Goal: Information Seeking & Learning: Learn about a topic

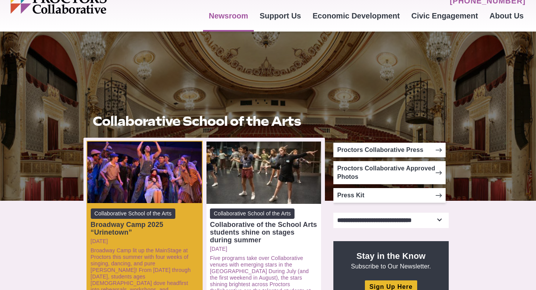
scroll to position [42, 0]
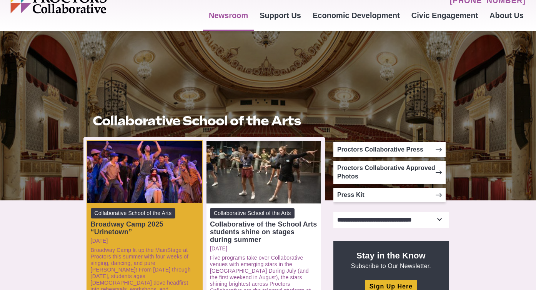
click at [124, 223] on div "Broadway Camp 2025 “Urinetown”" at bounding box center [145, 227] width 108 height 15
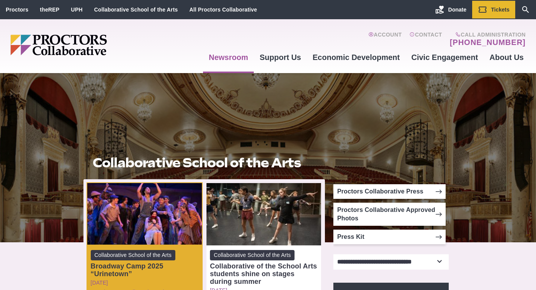
click at [139, 264] on div "Broadway Camp 2025 “Urinetown”" at bounding box center [145, 269] width 108 height 15
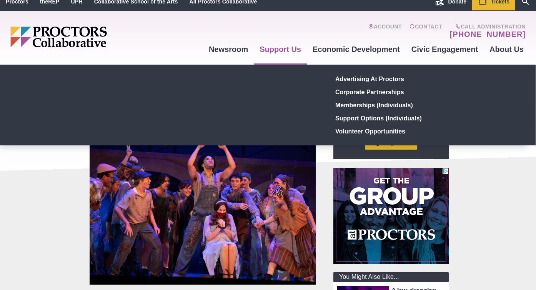
scroll to position [108, 0]
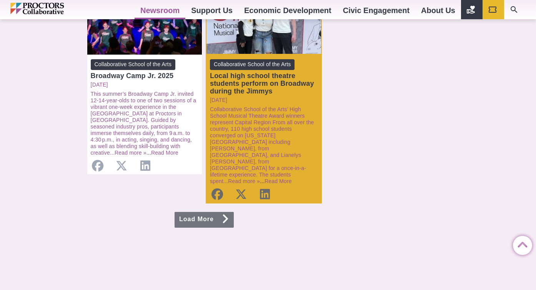
scroll to position [824, 0]
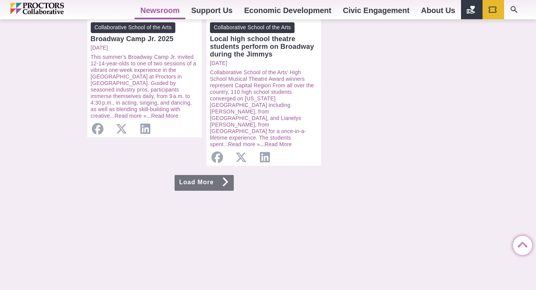
click at [218, 175] on link "Load More" at bounding box center [204, 183] width 59 height 16
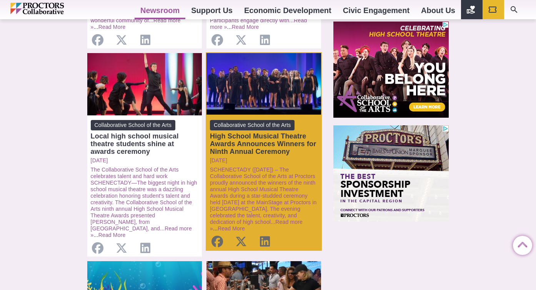
scroll to position [540, 0]
click at [256, 135] on div "High School Musical Theatre Awards Announces Winners for Ninth Annual Ceremony" at bounding box center [264, 143] width 108 height 23
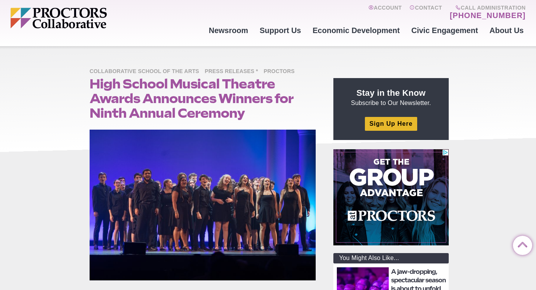
scroll to position [24, 0]
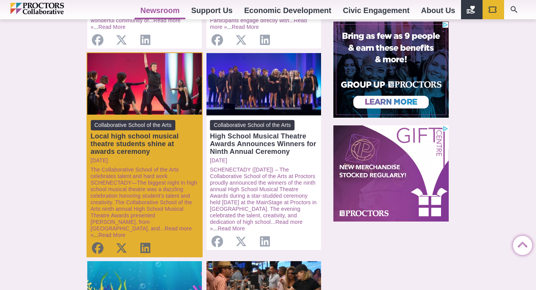
click at [150, 141] on div "Local high school musical theatre students shine at awards ceremony" at bounding box center [145, 143] width 108 height 23
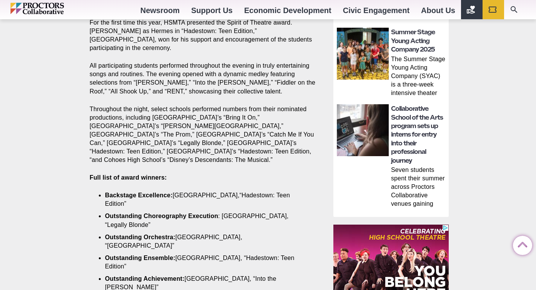
scroll to position [283, 0]
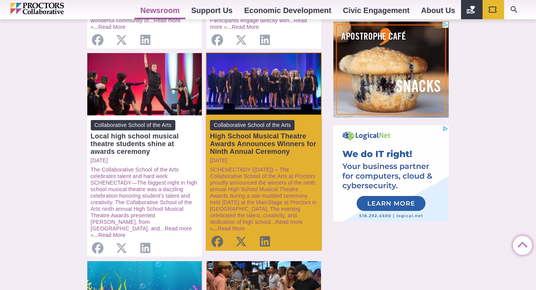
click at [269, 138] on div "High School Musical Theatre Awards Announces Winners for Ninth Annual Ceremony" at bounding box center [264, 143] width 108 height 23
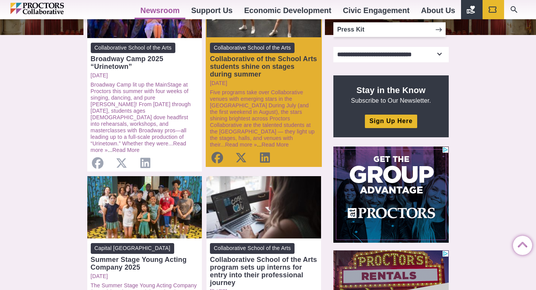
scroll to position [238, 0]
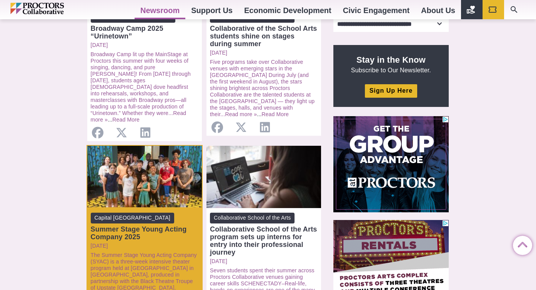
click at [159, 226] on div "Summer Stage Young Acting Company 2025" at bounding box center [145, 232] width 108 height 15
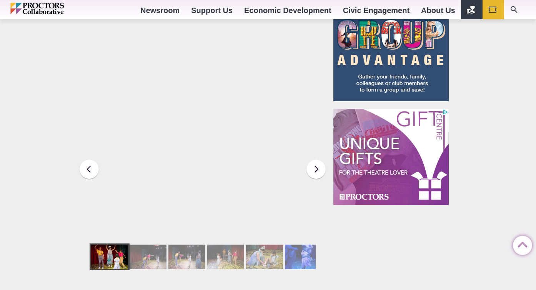
scroll to position [991, 0]
